Goal: Navigation & Orientation: Find specific page/section

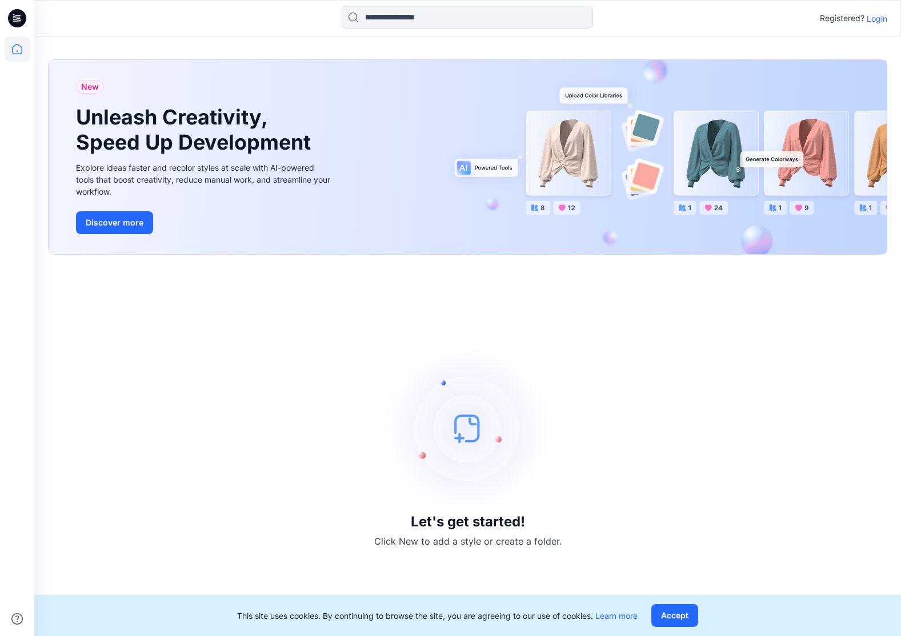
click at [882, 19] on p "Login" at bounding box center [876, 19] width 21 height 12
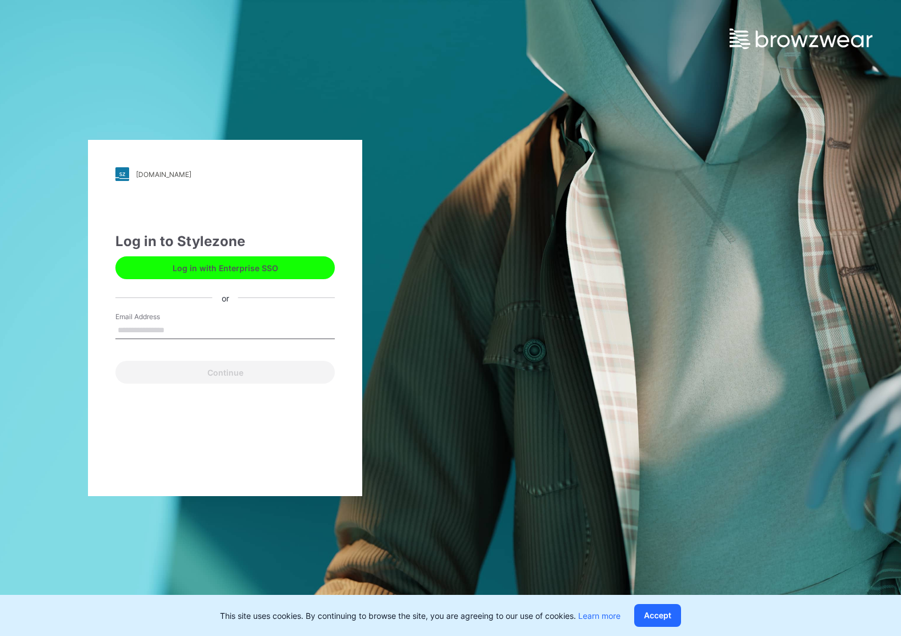
type input "**********"
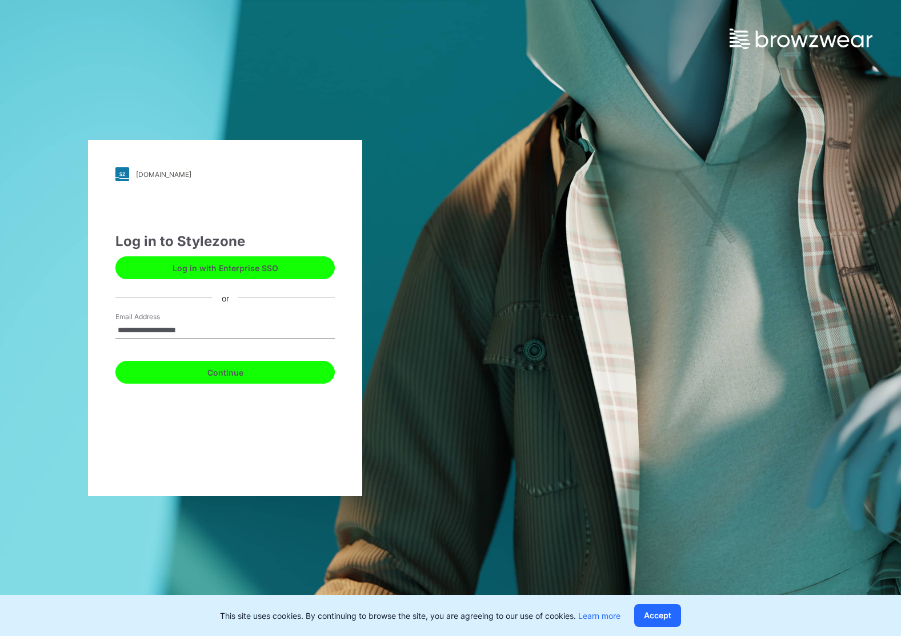
click at [229, 371] on button "Continue" at bounding box center [224, 372] width 219 height 23
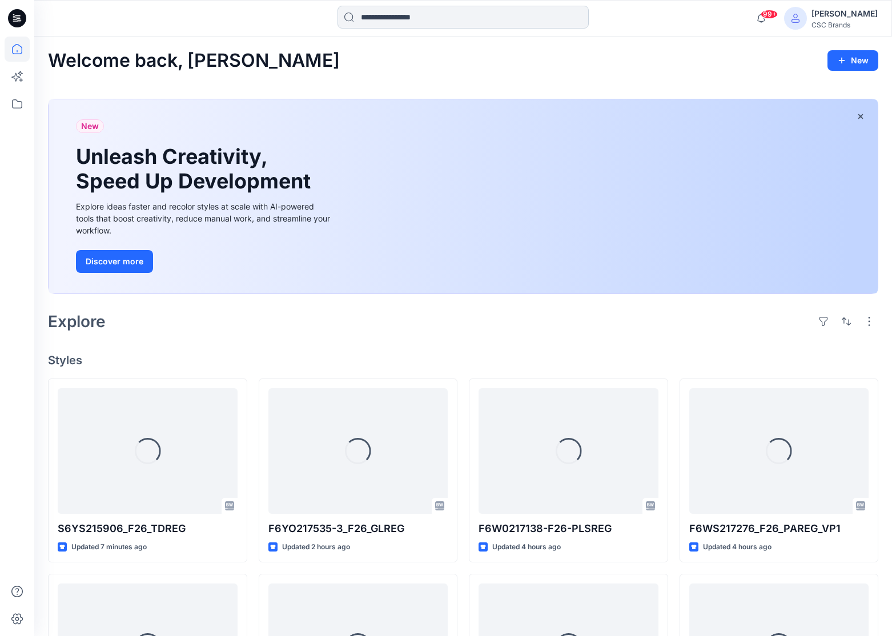
click at [401, 18] on input at bounding box center [463, 17] width 251 height 23
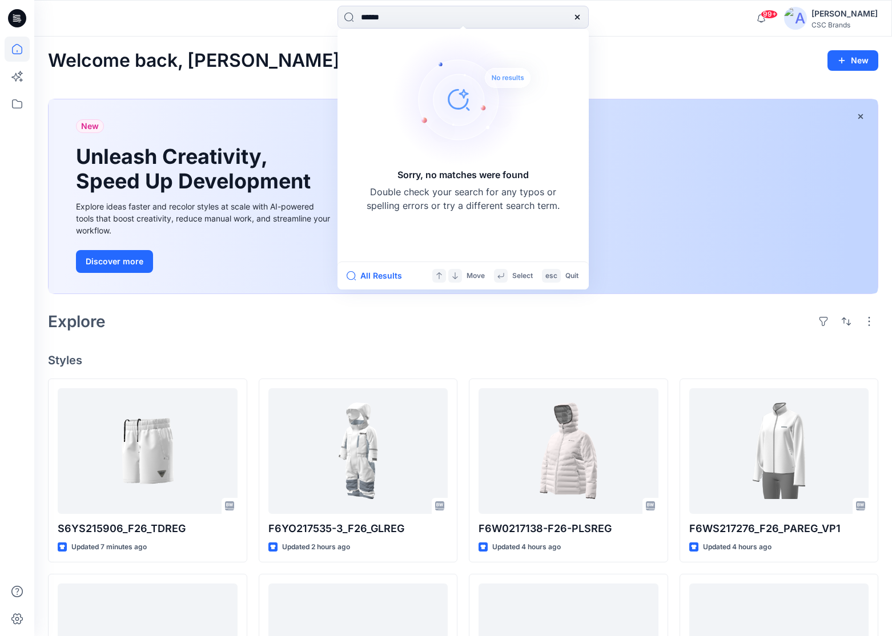
type input "******"
click at [661, 42] on div "Welcome back, Norma New New Unleash Creativity, Speed Up Development Explore id…" at bounding box center [463, 523] width 858 height 972
drag, startPoint x: 400, startPoint y: 16, endPoint x: 362, endPoint y: 15, distance: 38.3
click at [362, 15] on input "******" at bounding box center [463, 17] width 251 height 23
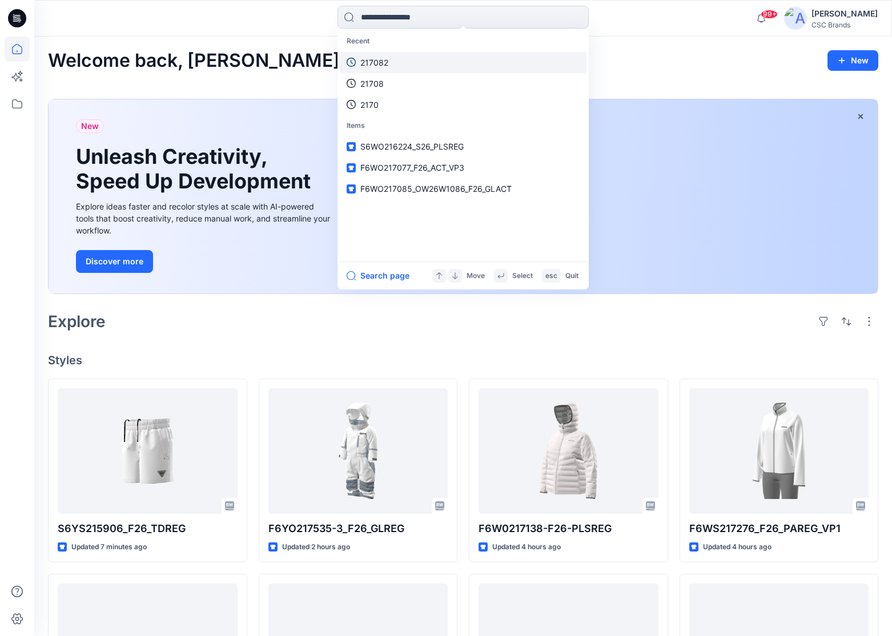
click at [396, 61] on link "217082" at bounding box center [463, 62] width 247 height 21
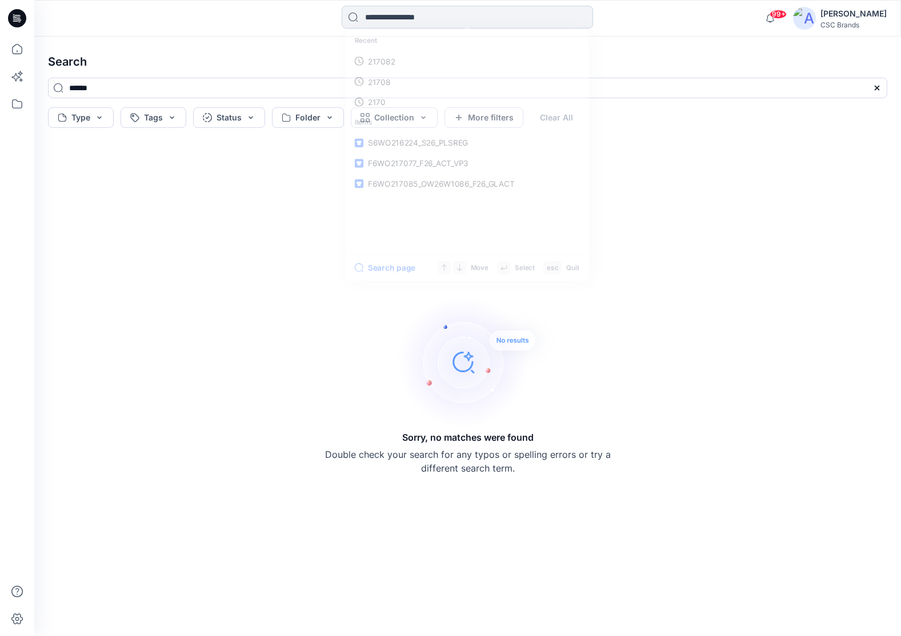
click at [456, 22] on input at bounding box center [467, 17] width 251 height 23
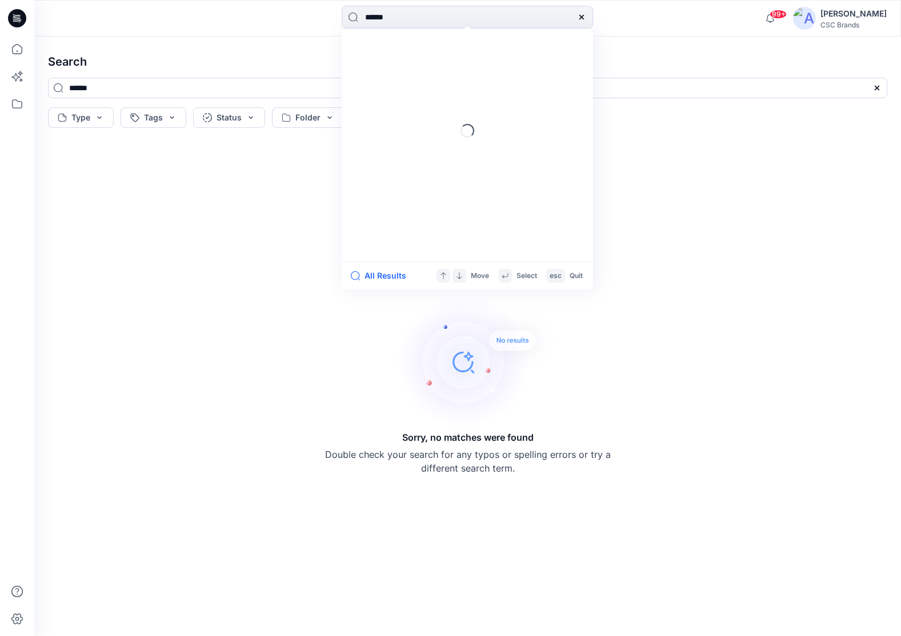
type input "******"
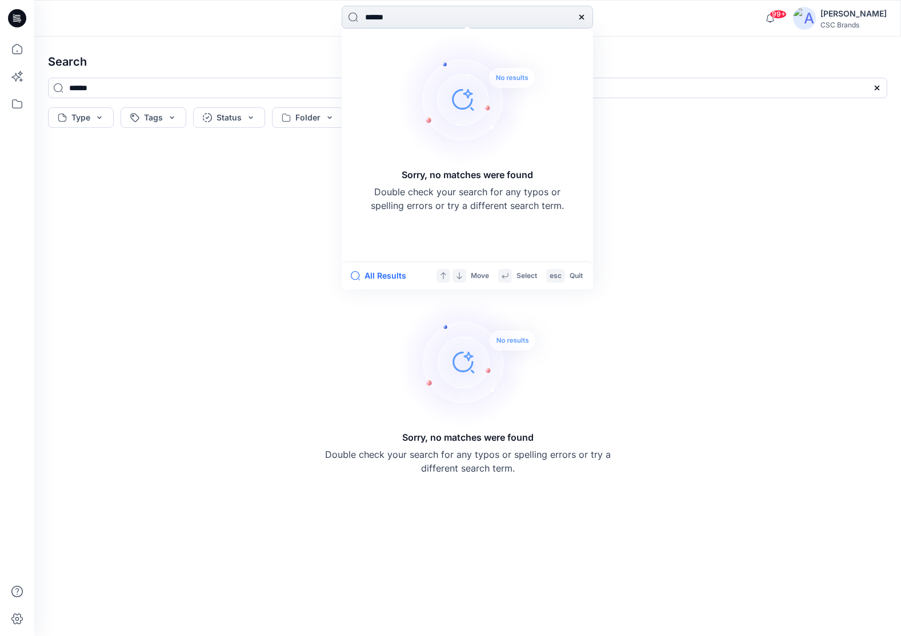
click at [408, 27] on input "******" at bounding box center [467, 17] width 251 height 23
drag, startPoint x: 417, startPoint y: 16, endPoint x: 386, endPoint y: 10, distance: 31.9
click at [386, 10] on input "******" at bounding box center [467, 17] width 251 height 23
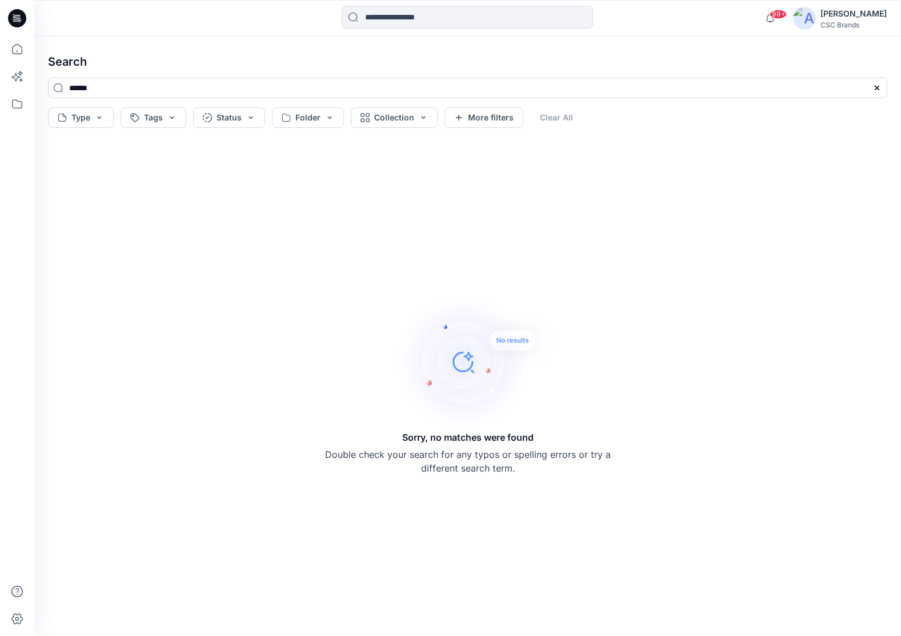
click at [210, 101] on div "******" at bounding box center [467, 93] width 857 height 30
click at [144, 94] on input "******" at bounding box center [467, 88] width 839 height 21
drag, startPoint x: 63, startPoint y: 82, endPoint x: 45, endPoint y: 81, distance: 18.9
click at [45, 81] on div "******" at bounding box center [467, 93] width 857 height 30
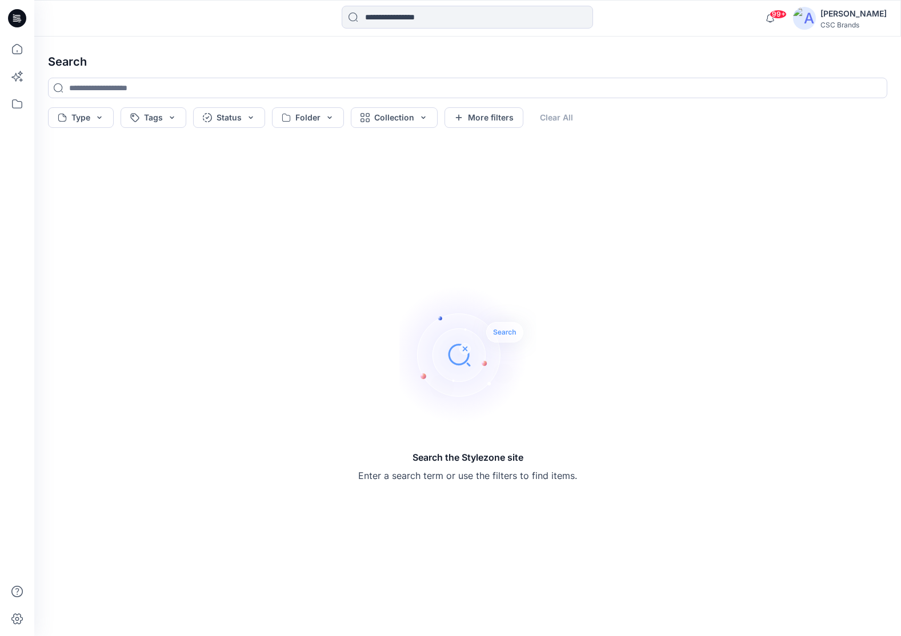
click at [312, 153] on div "Search the Stylezone site Enter a search term or use the filters to find items." at bounding box center [467, 384] width 857 height 485
click at [834, 21] on div "CSC Brands" at bounding box center [853, 25] width 66 height 9
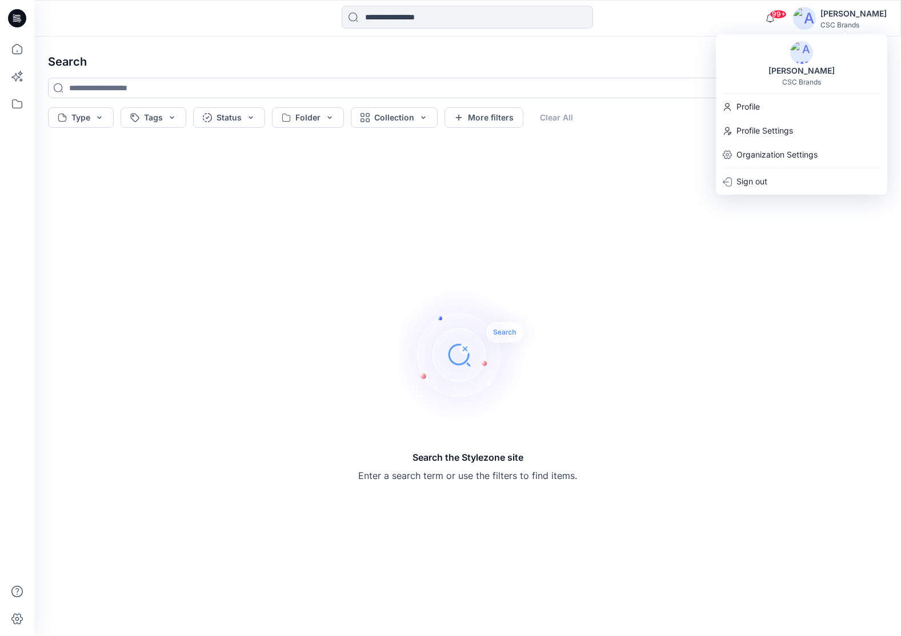
click at [836, 19] on div "Norma O'brien" at bounding box center [853, 14] width 66 height 14
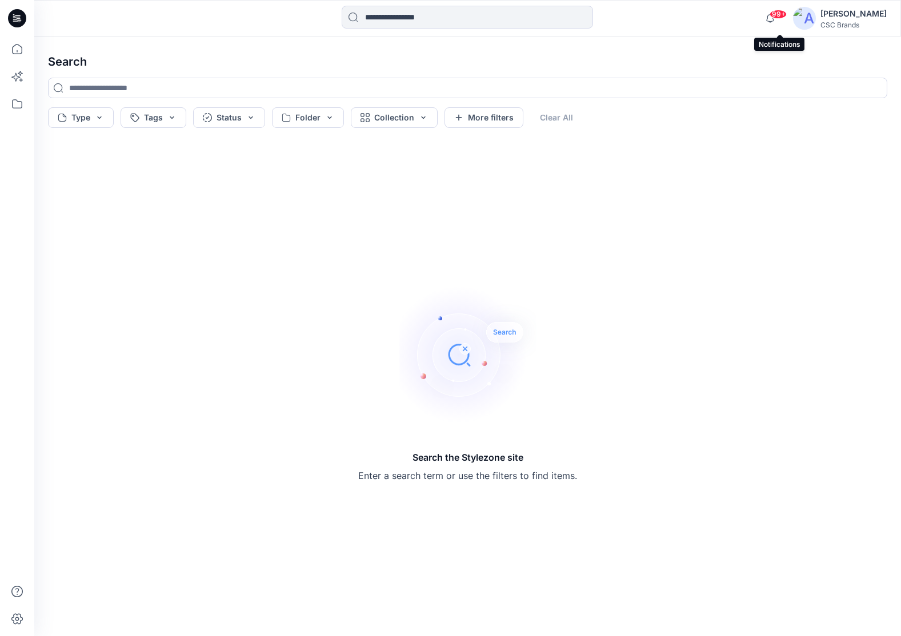
click at [781, 12] on span "99+" at bounding box center [777, 14] width 17 height 9
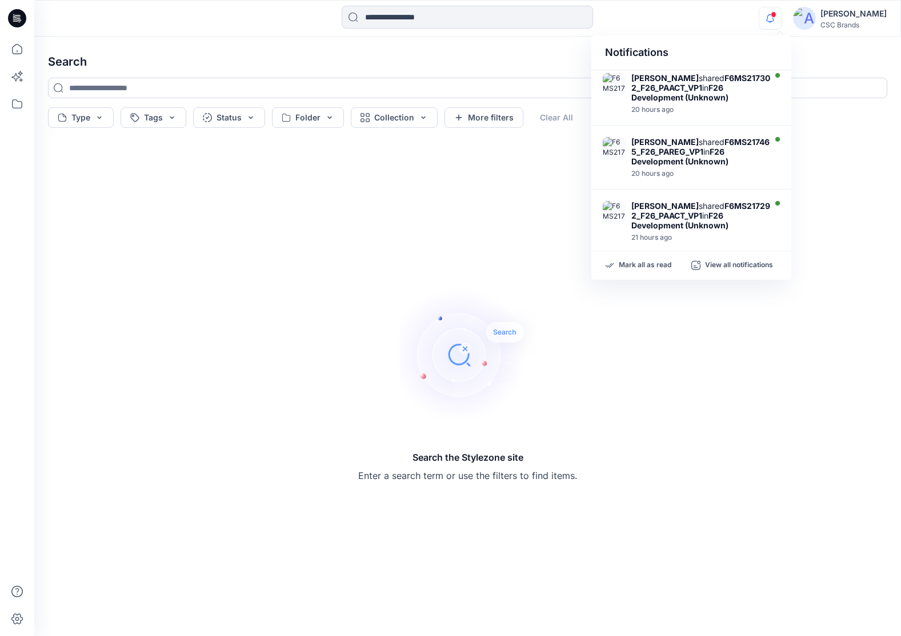
scroll to position [507, 0]
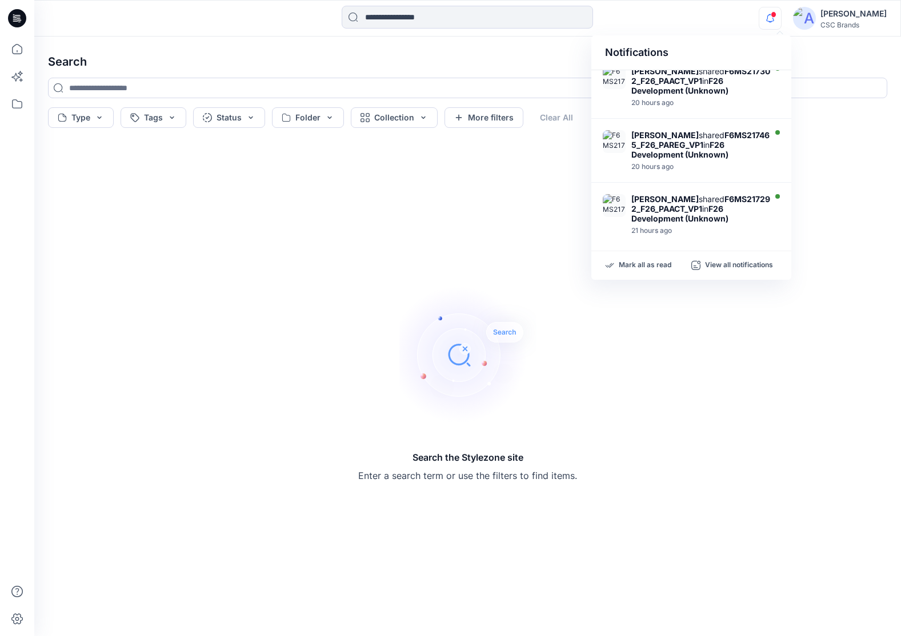
click at [486, 54] on h4 "Search" at bounding box center [467, 62] width 857 height 32
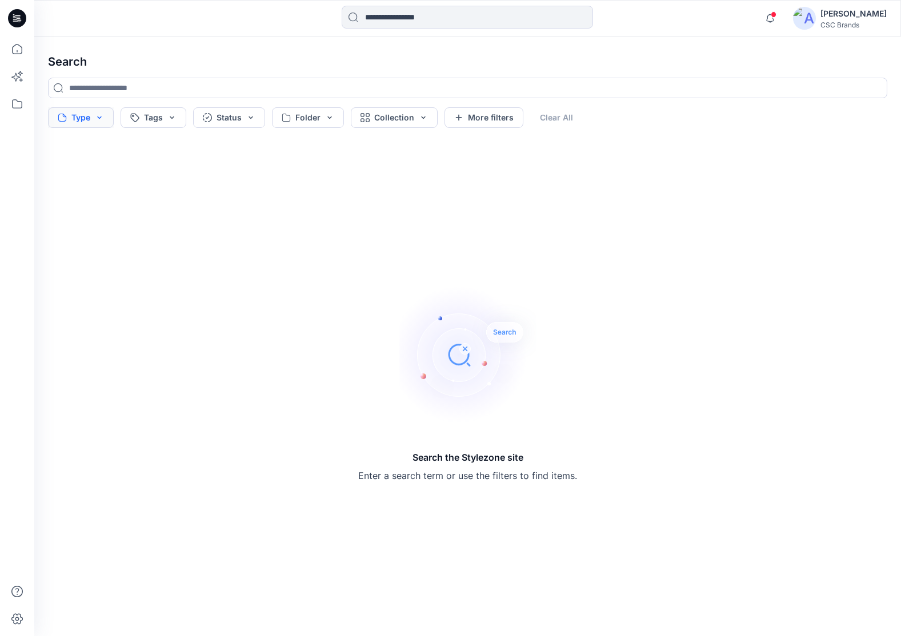
click at [99, 118] on button "Type" at bounding box center [81, 117] width 66 height 21
click at [98, 168] on div "Folder" at bounding box center [133, 166] width 167 height 23
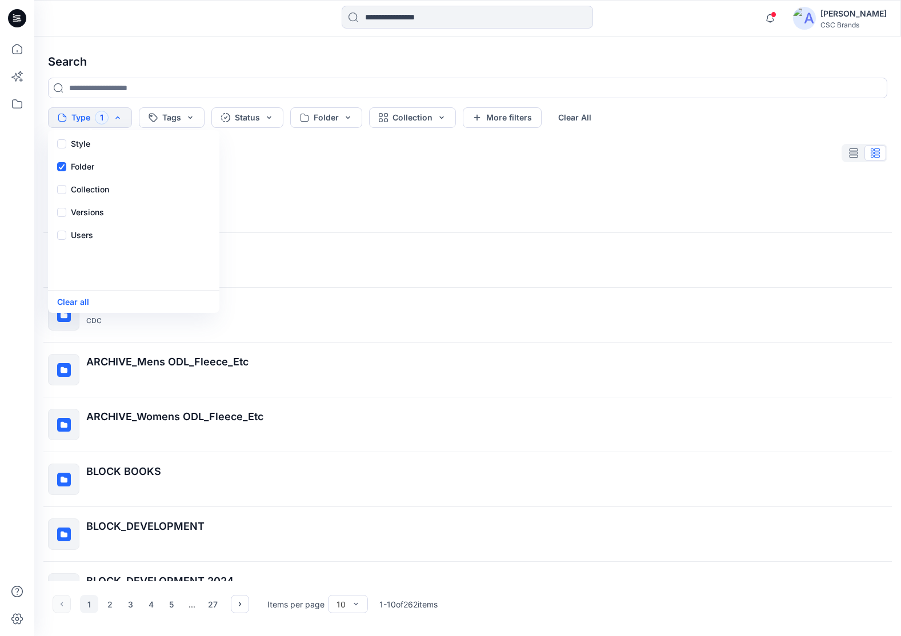
click at [769, 136] on div "Search Type 1 Style Folder Collection Versions Users Clear all Tags Status Fold…" at bounding box center [467, 337] width 866 height 600
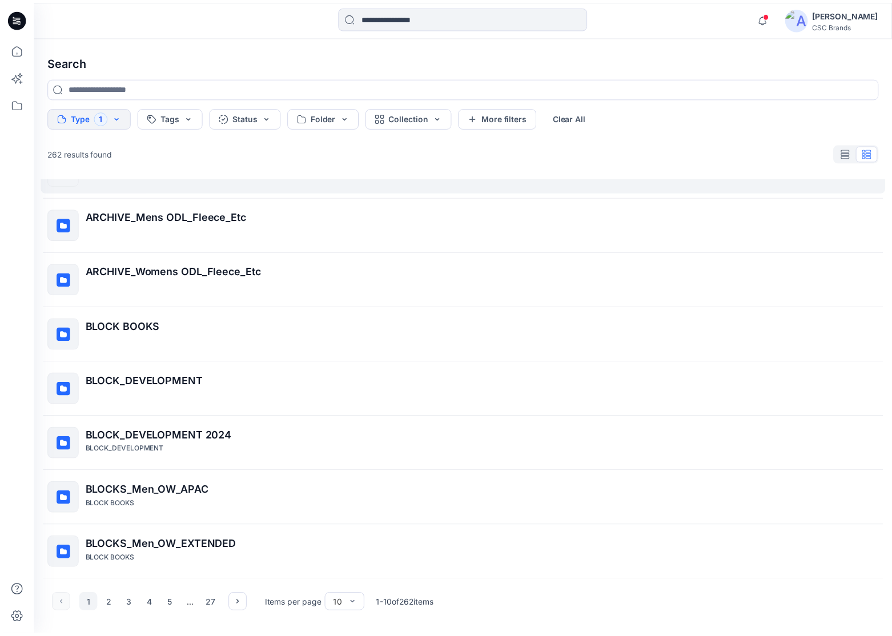
scroll to position [0, 0]
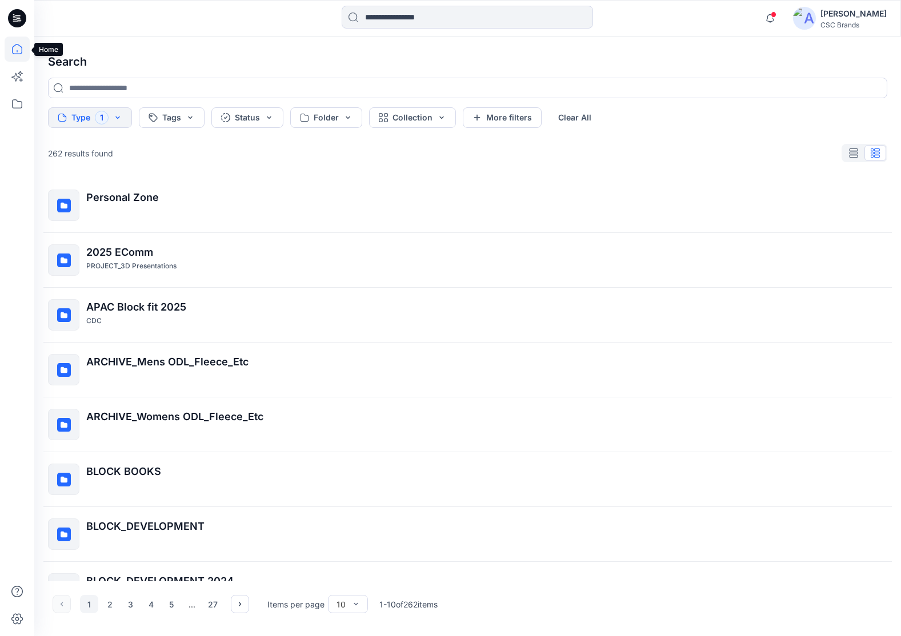
click at [21, 49] on icon at bounding box center [17, 49] width 25 height 25
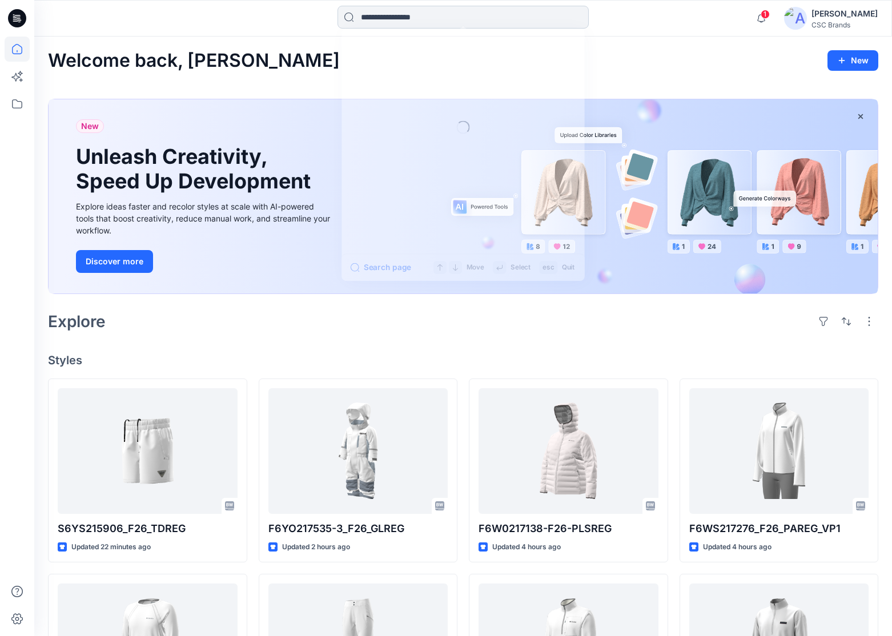
click at [379, 20] on input at bounding box center [463, 17] width 251 height 23
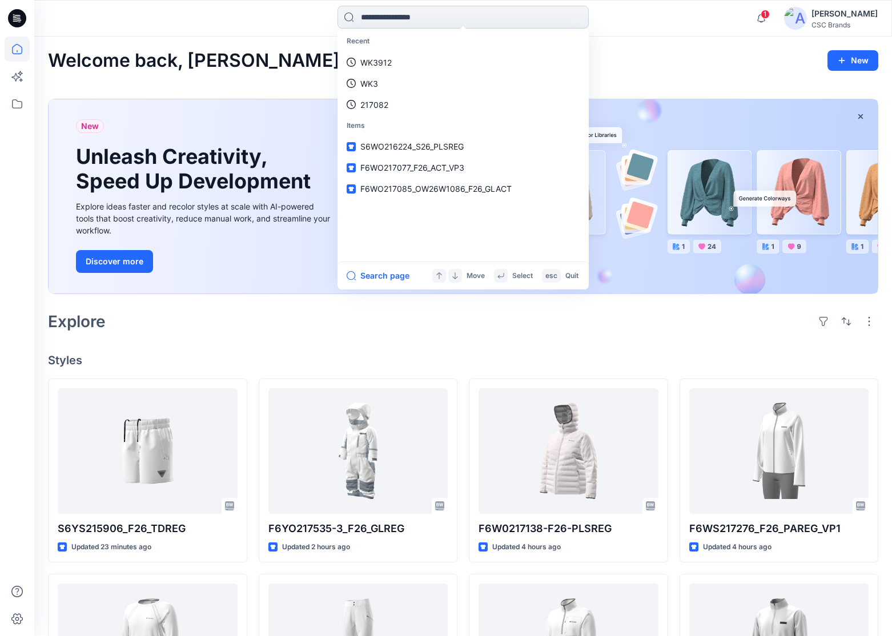
paste input "******"
type input "******"
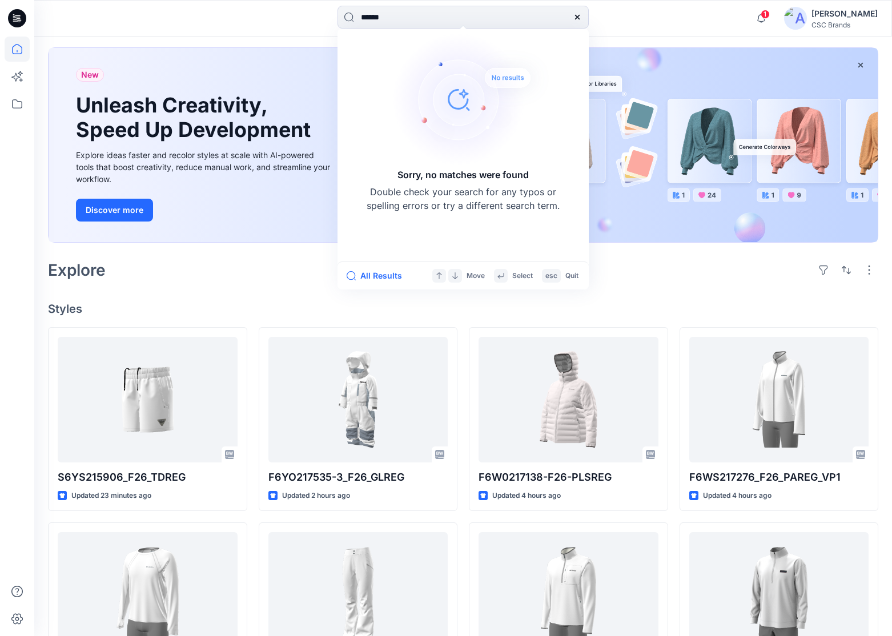
scroll to position [107, 0]
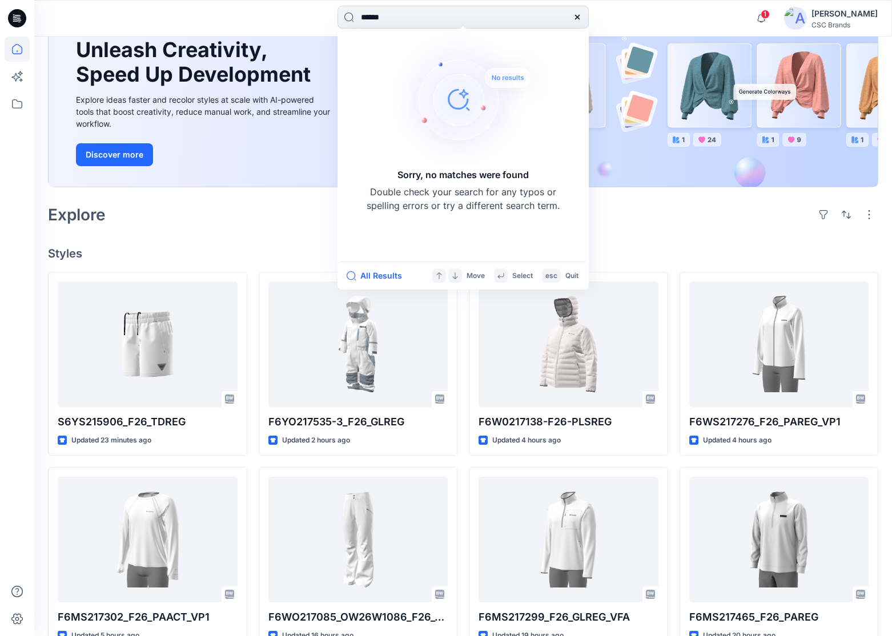
drag, startPoint x: 322, startPoint y: 15, endPoint x: 301, endPoint y: 15, distance: 21.1
click at [301, 15] on div "****** Sorry, no matches were found Double check your search for any typos or s…" at bounding box center [462, 18] width 429 height 25
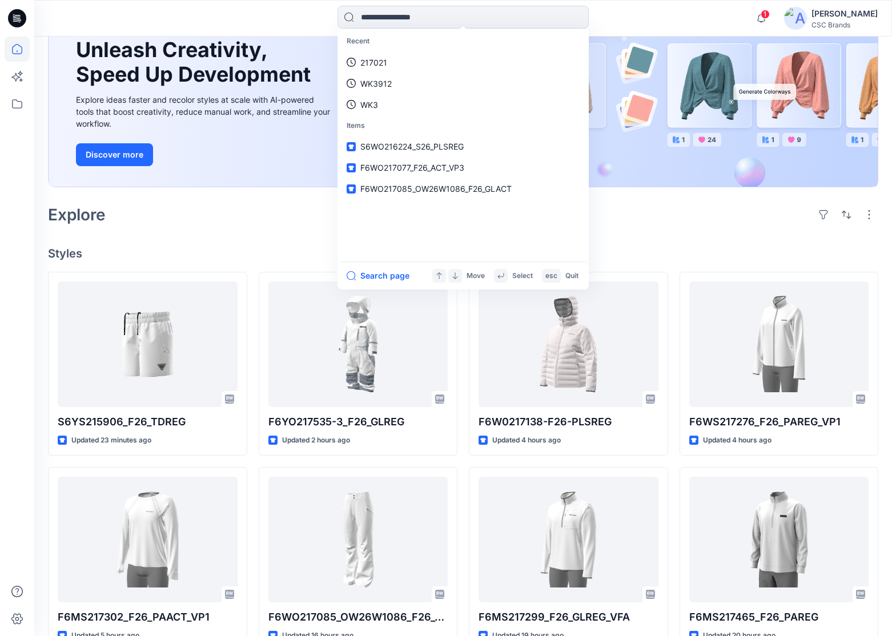
click at [246, 223] on div "Explore" at bounding box center [463, 214] width 830 height 27
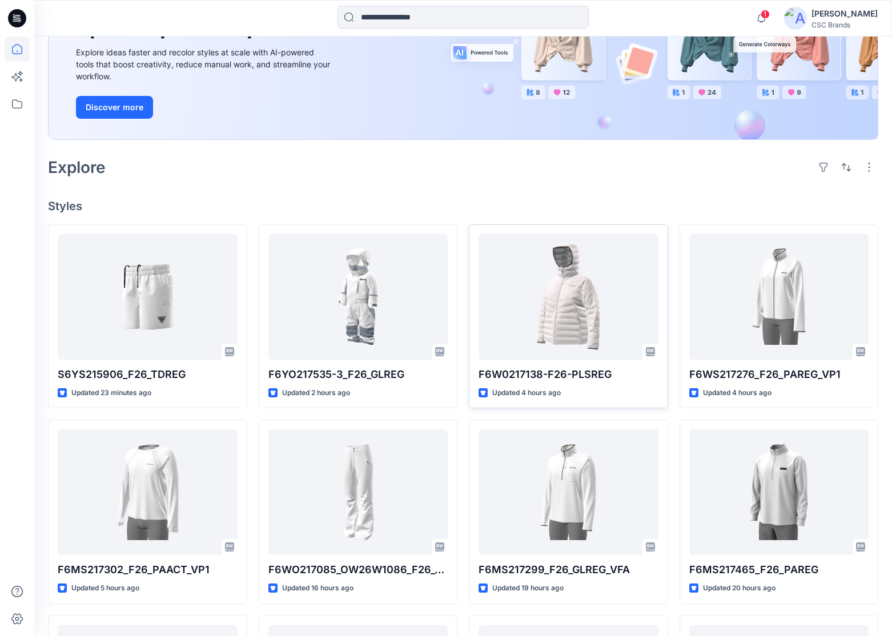
scroll to position [156, 0]
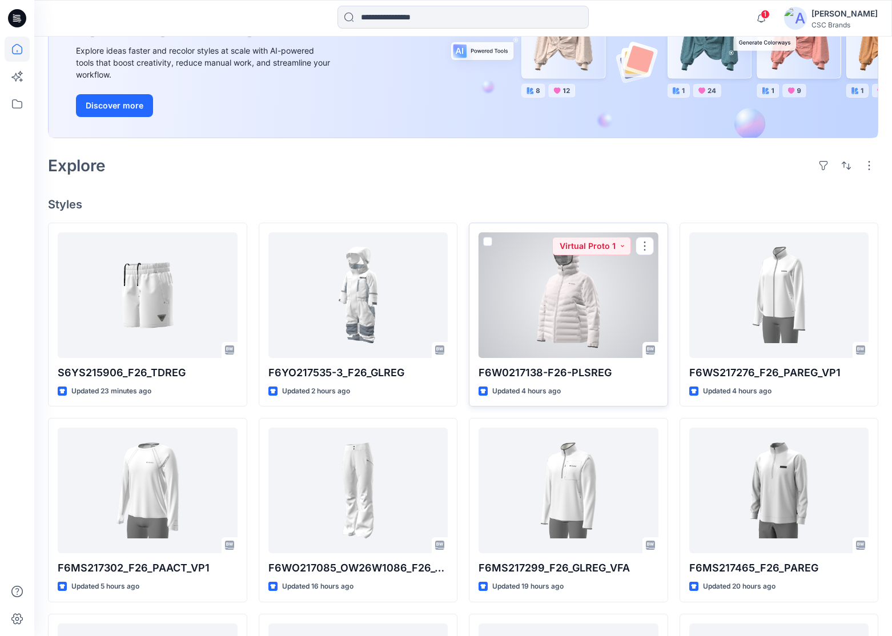
click at [568, 302] on div at bounding box center [569, 295] width 180 height 126
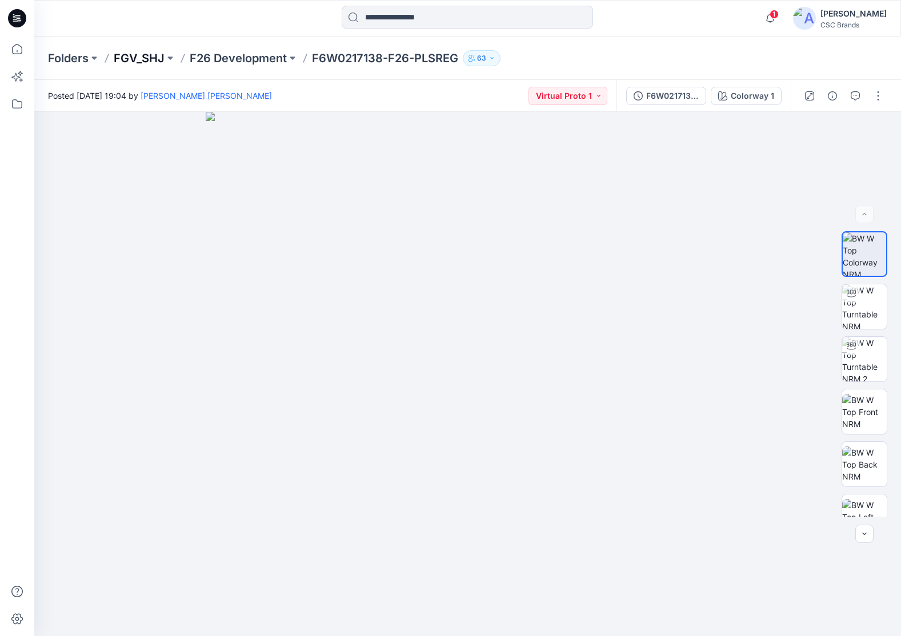
click at [145, 53] on p "FGV_SHJ" at bounding box center [139, 58] width 51 height 16
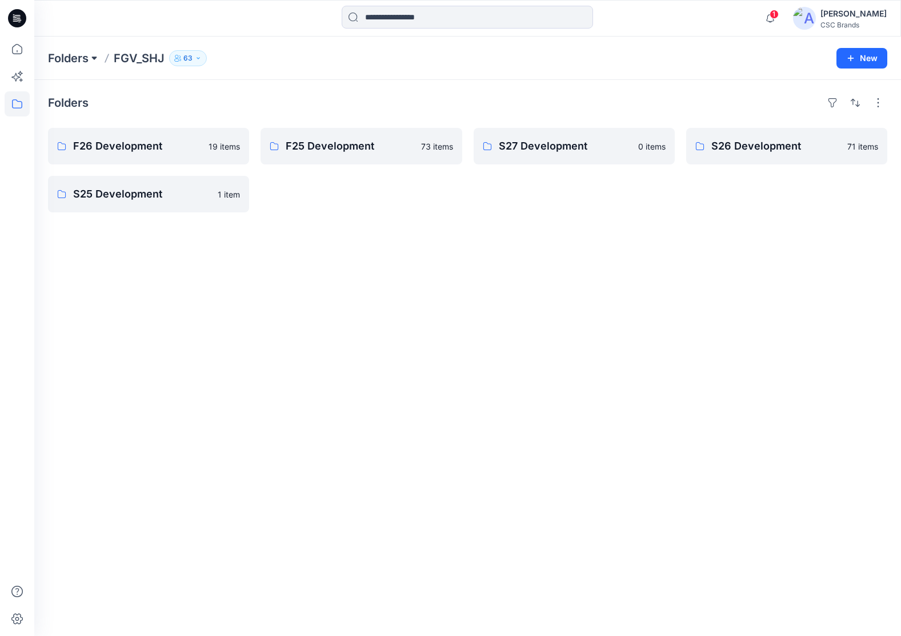
click at [89, 57] on button at bounding box center [94, 58] width 11 height 16
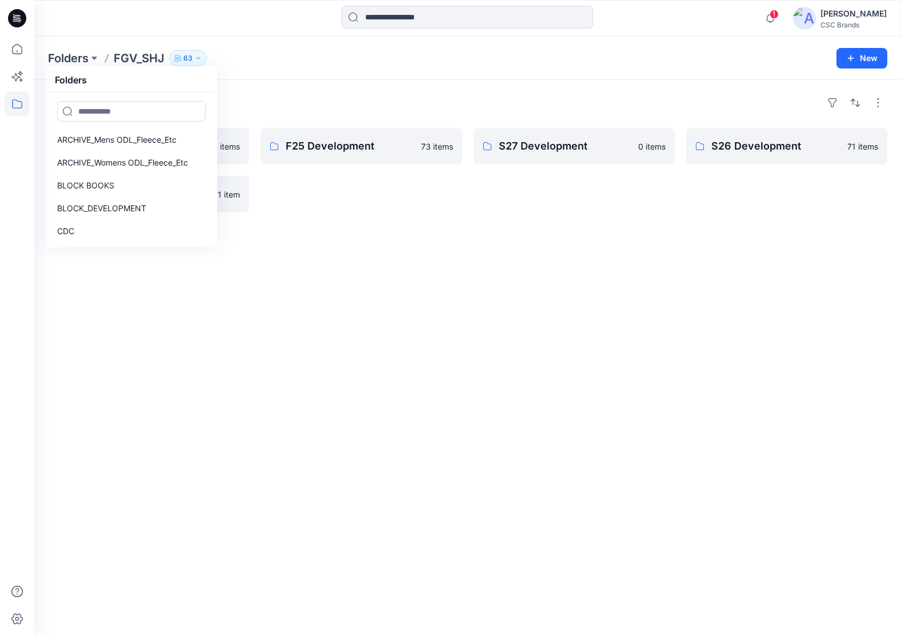
click at [382, 241] on div "Folders F26 Development 19 items S25 Development 1 item F25 Development 73 item…" at bounding box center [467, 358] width 866 height 556
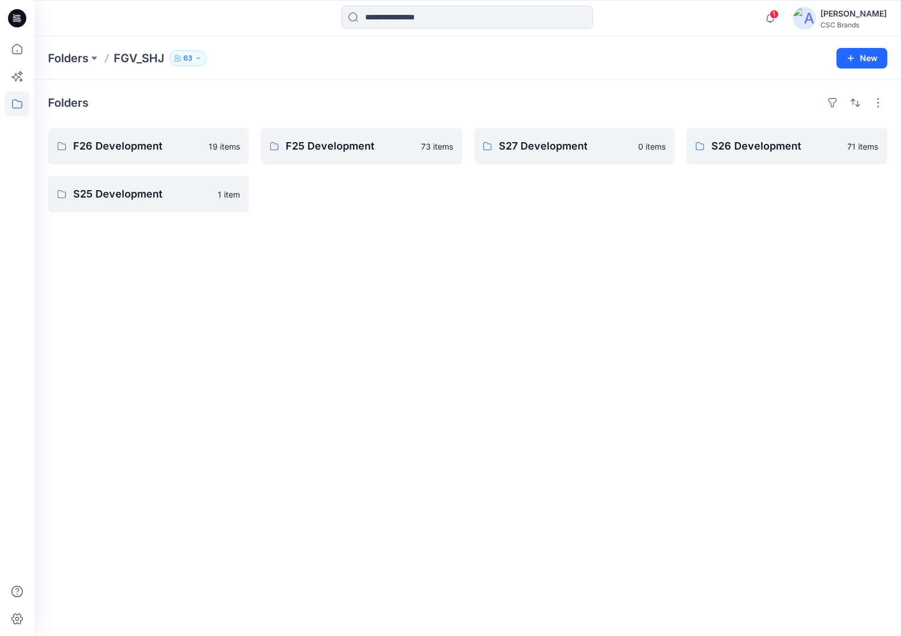
click at [146, 57] on p "FGV_SHJ" at bounding box center [139, 58] width 51 height 16
click at [207, 82] on div "Folders F26 Development 19 items S25 Development 1 item F25 Development 73 item…" at bounding box center [467, 358] width 866 height 556
click at [198, 59] on icon "button" at bounding box center [198, 58] width 7 height 7
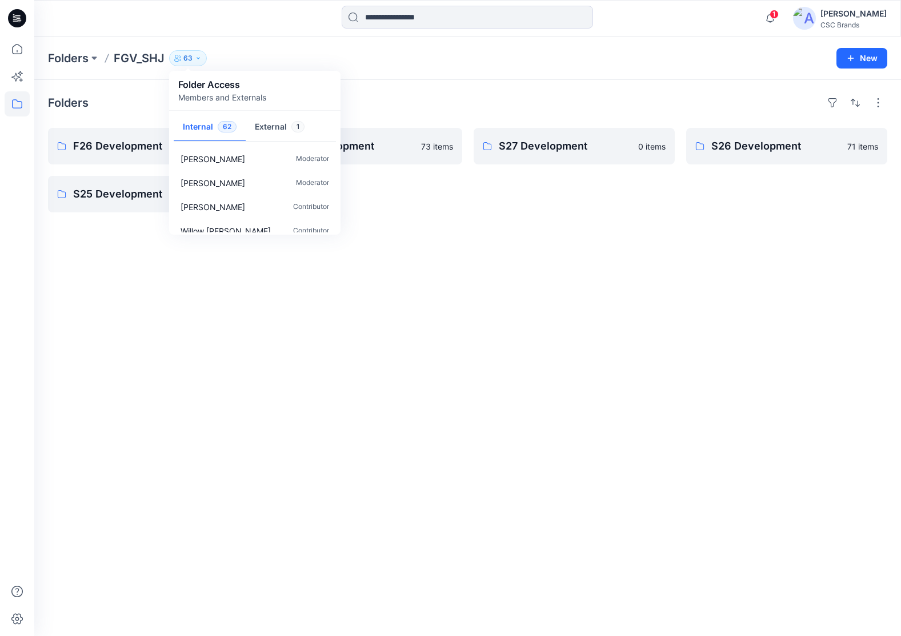
click at [423, 96] on div "Folders" at bounding box center [467, 103] width 839 height 18
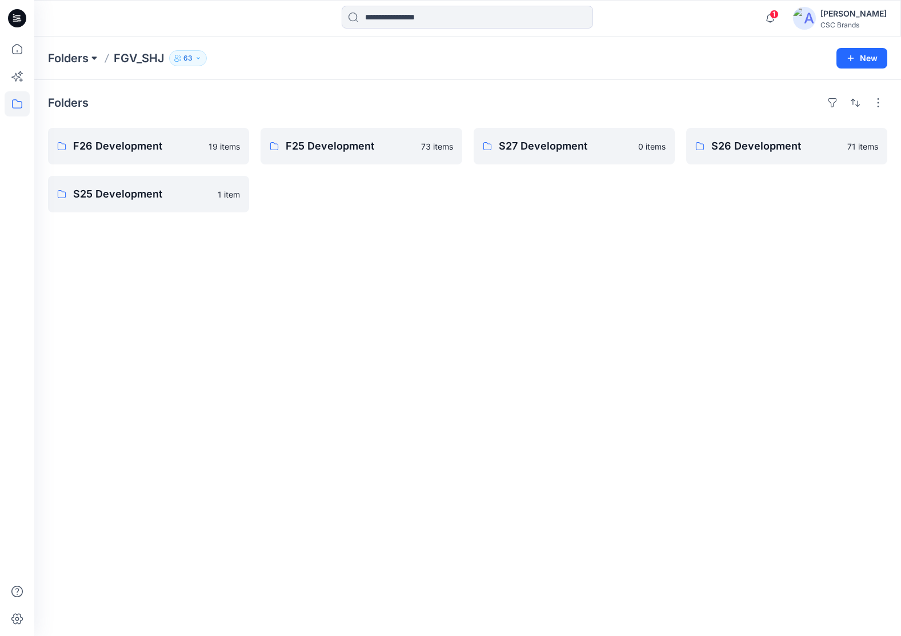
click at [94, 60] on button at bounding box center [94, 58] width 11 height 16
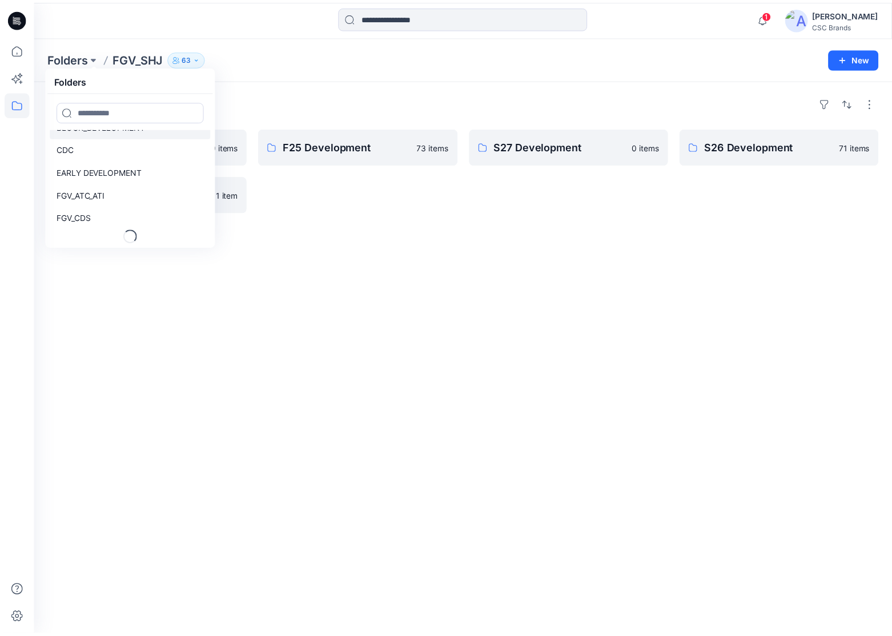
scroll to position [82, 0]
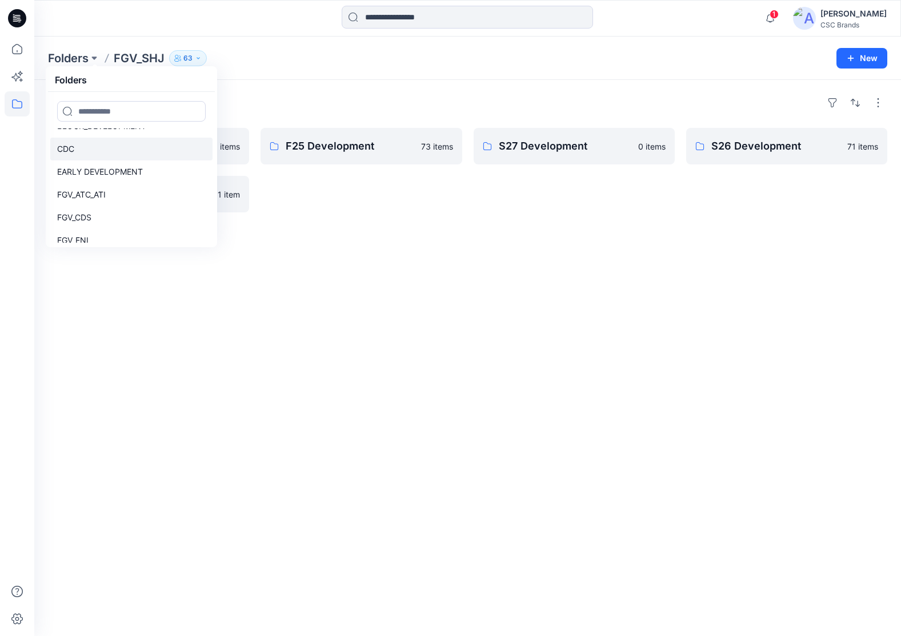
click at [97, 150] on link "CDC" at bounding box center [131, 149] width 162 height 23
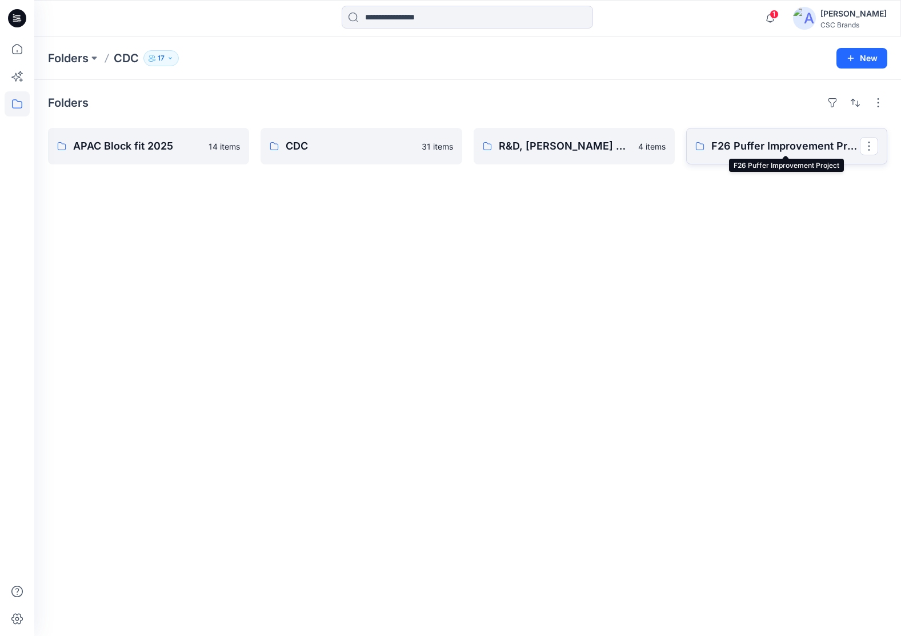
click at [797, 145] on p "F26 Puffer Improvement Project" at bounding box center [785, 146] width 148 height 16
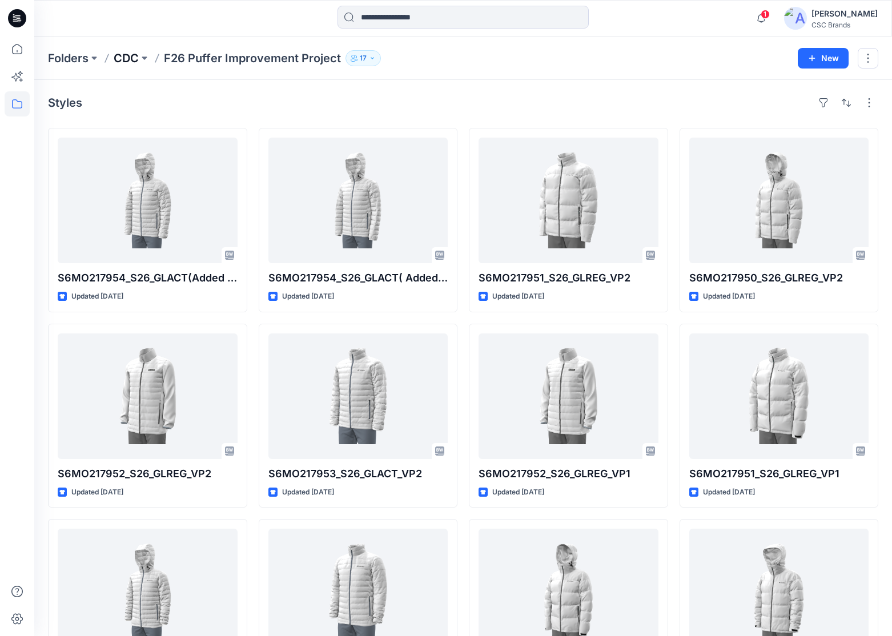
click at [136, 58] on p "CDC" at bounding box center [126, 58] width 25 height 16
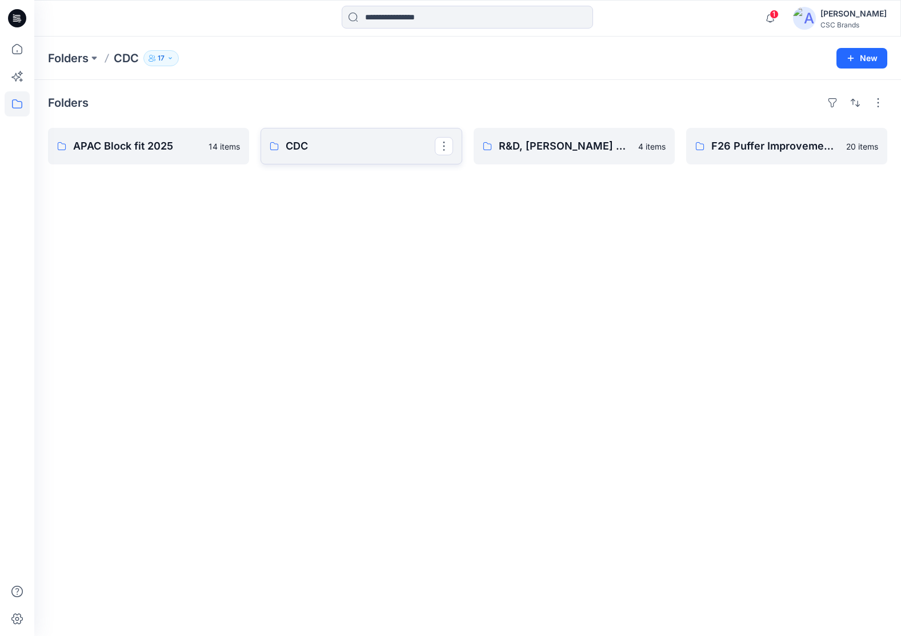
click at [343, 149] on p "CDC" at bounding box center [360, 146] width 148 height 16
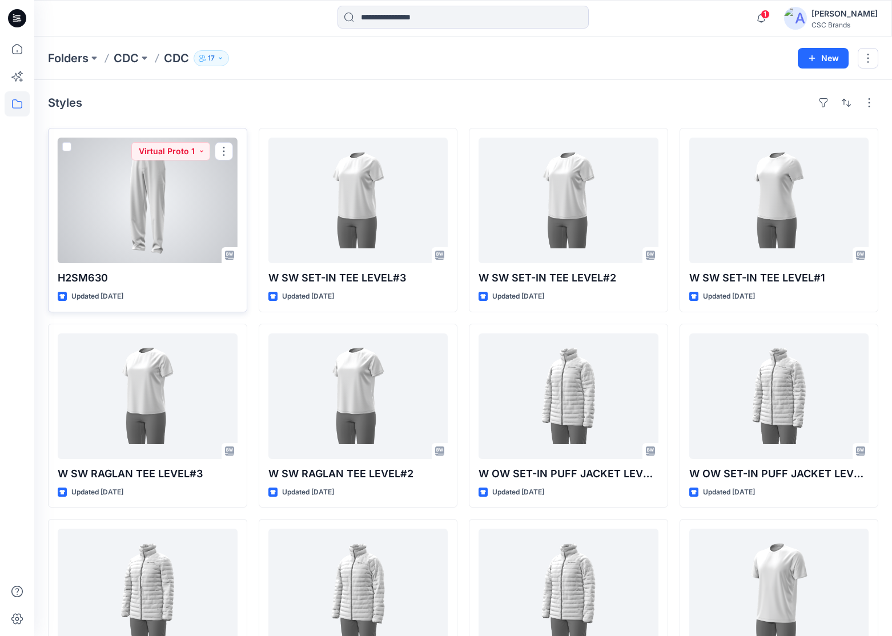
click at [156, 174] on div at bounding box center [148, 201] width 180 height 126
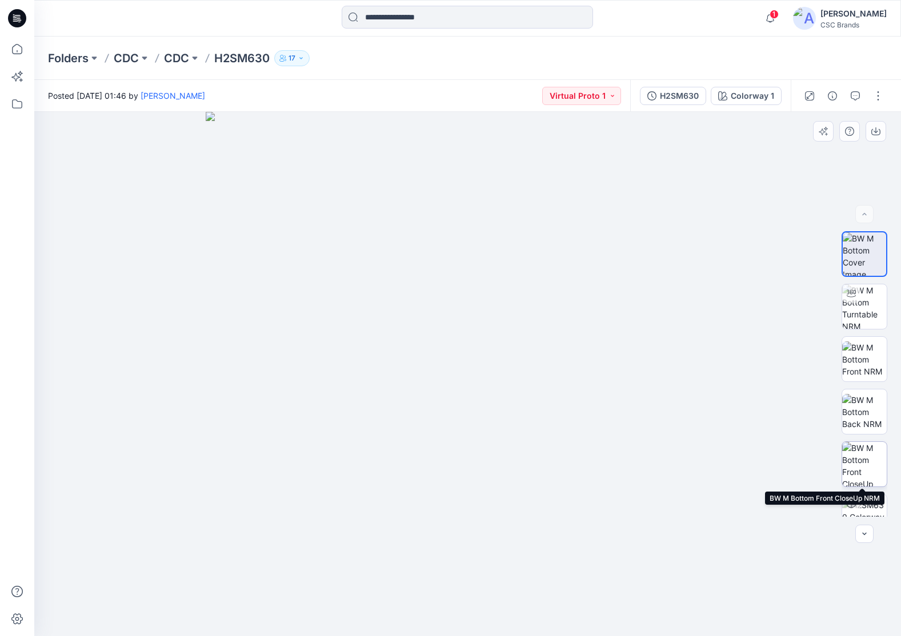
click at [857, 464] on img at bounding box center [864, 464] width 45 height 45
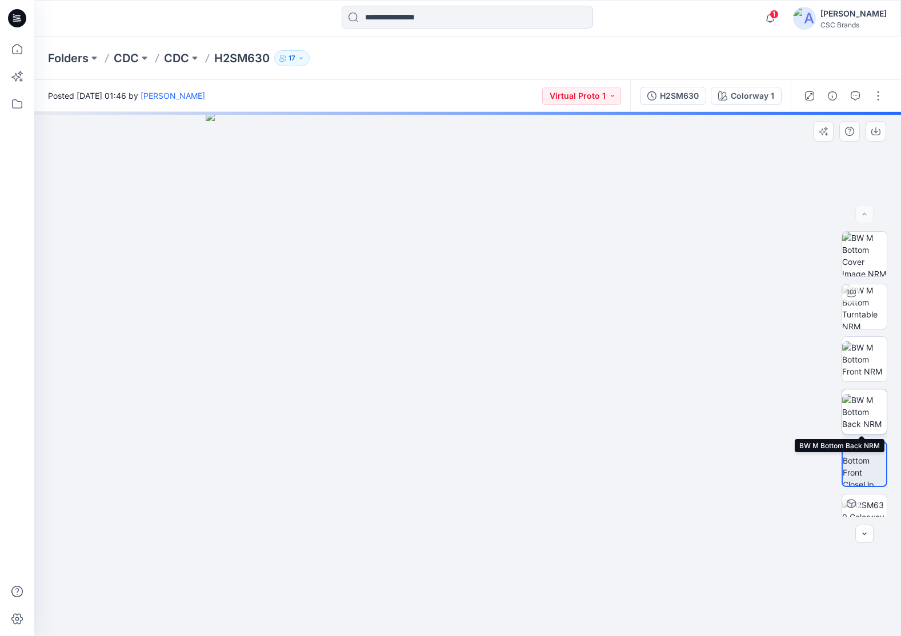
click at [853, 394] on img at bounding box center [864, 412] width 45 height 36
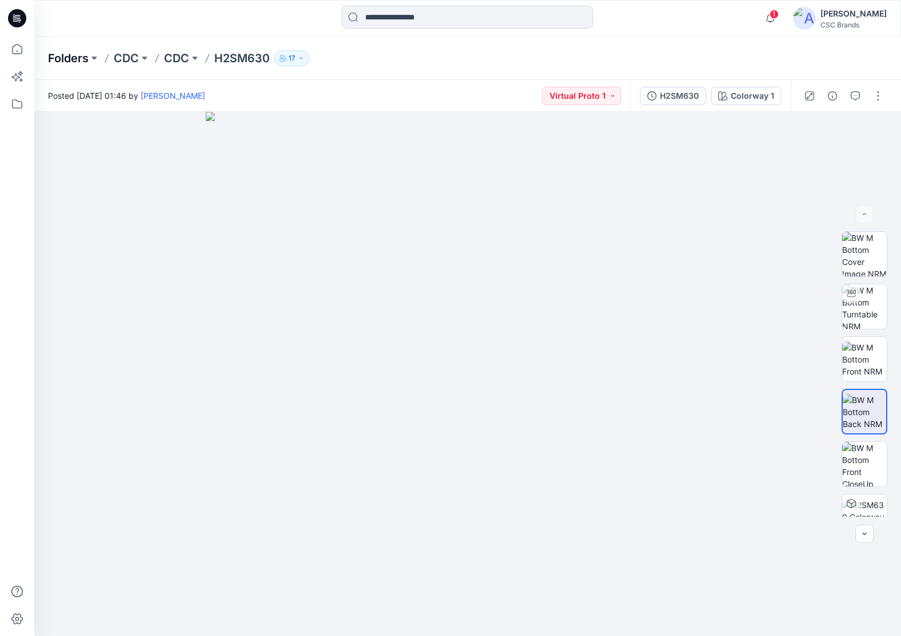
click at [80, 61] on p "Folders" at bounding box center [68, 58] width 41 height 16
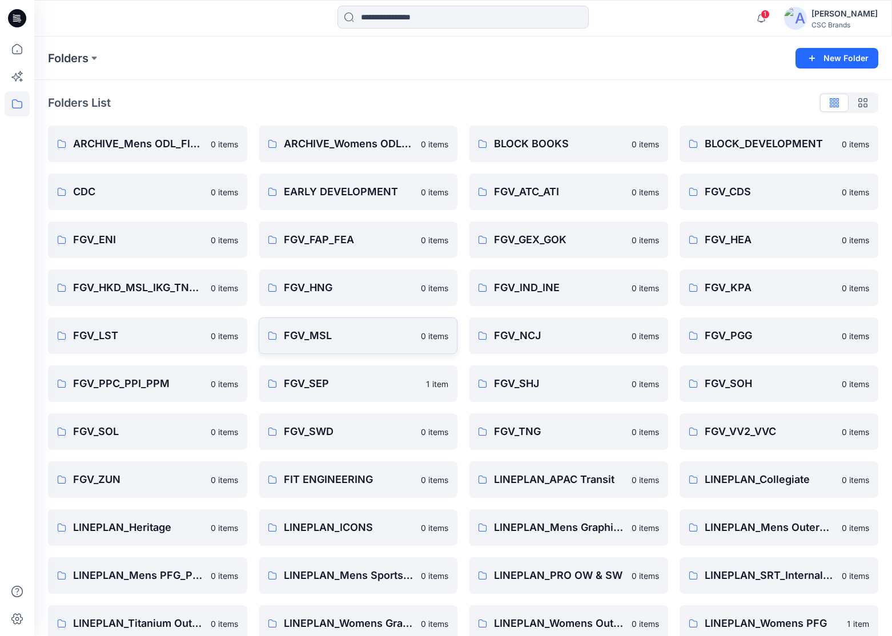
click at [314, 336] on p "FGV_MSL" at bounding box center [349, 336] width 131 height 16
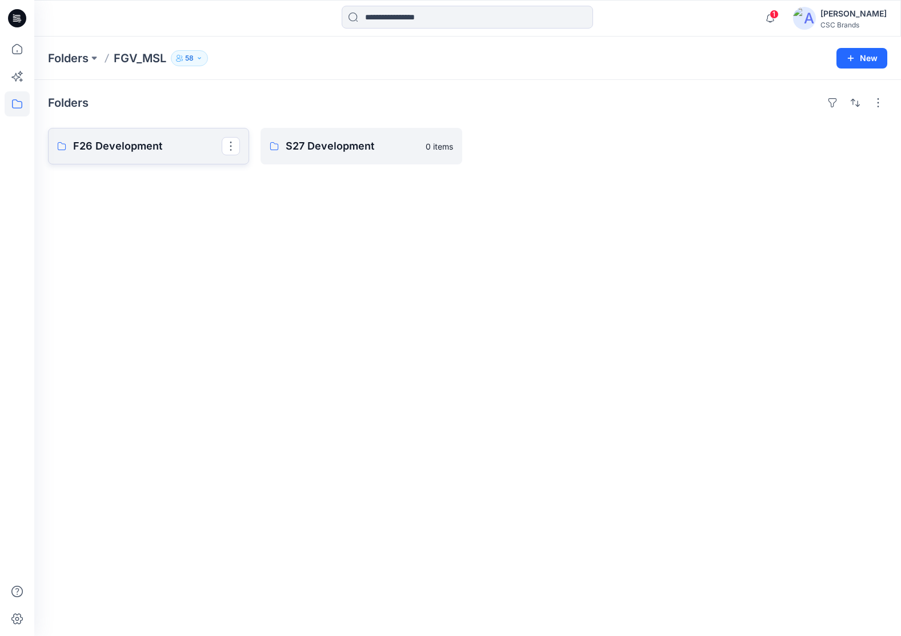
click at [132, 148] on p "F26 Development" at bounding box center [147, 146] width 148 height 16
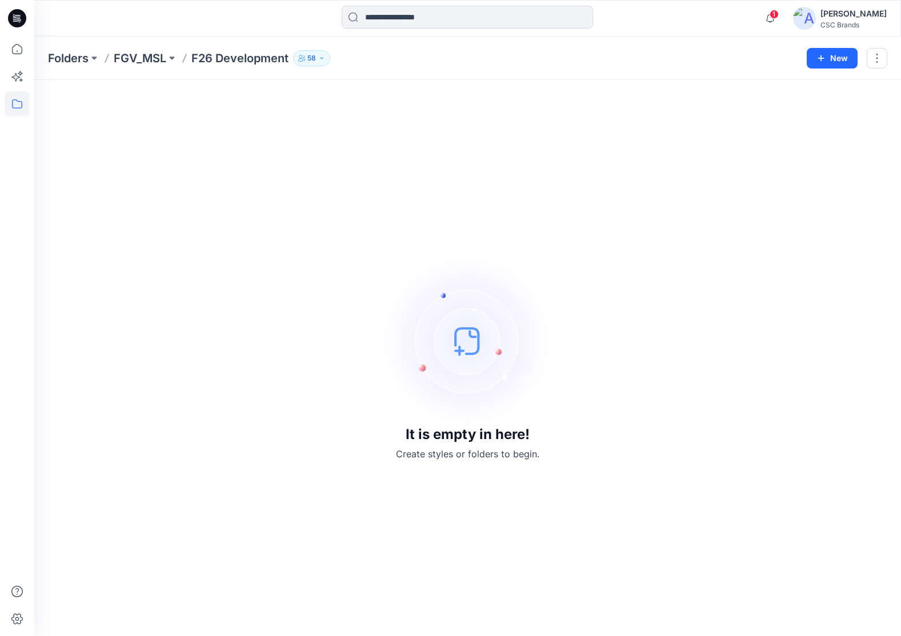
click at [216, 58] on p "F26 Development" at bounding box center [239, 58] width 97 height 16
click at [156, 62] on p "FGV_MSL" at bounding box center [140, 58] width 53 height 16
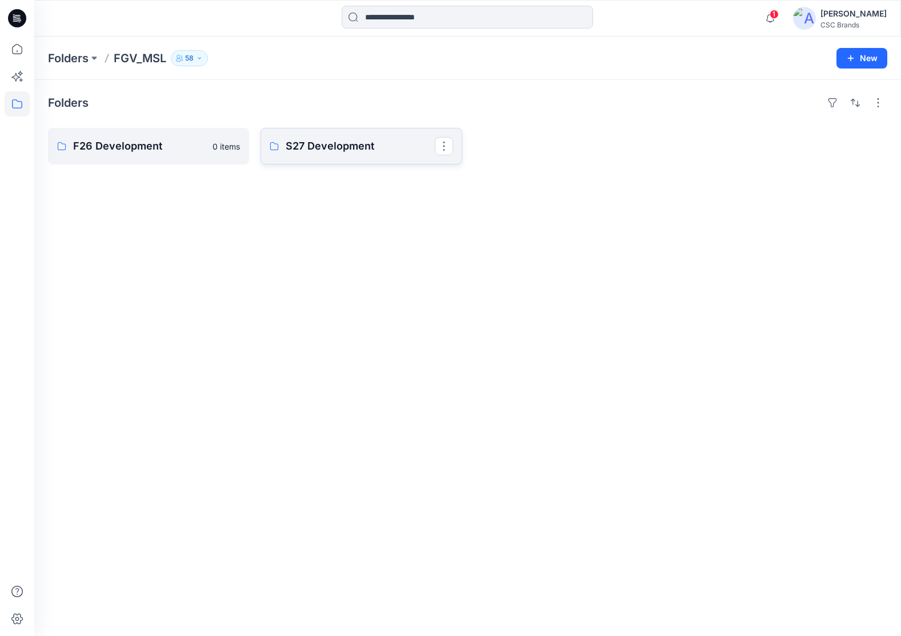
click at [319, 136] on link "S27 Development" at bounding box center [360, 146] width 201 height 37
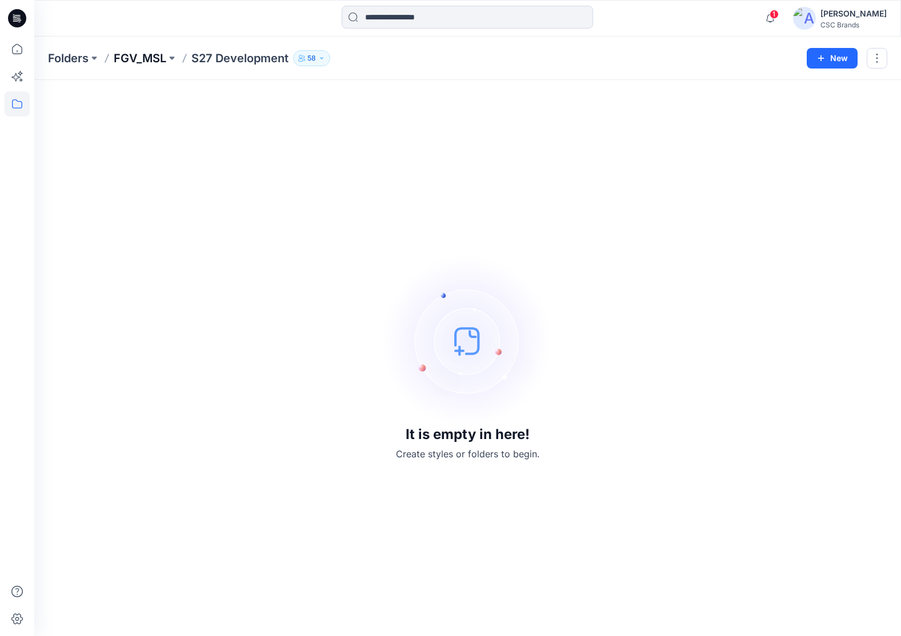
click at [147, 54] on p "FGV_MSL" at bounding box center [140, 58] width 53 height 16
